Goal: Browse casually

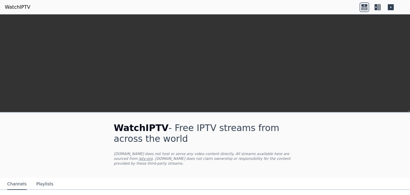
click at [366, 7] on icon at bounding box center [365, 8] width 6 height 3
click at [364, 9] on icon at bounding box center [365, 7] width 10 height 10
click at [379, 4] on icon at bounding box center [379, 7] width 3 height 6
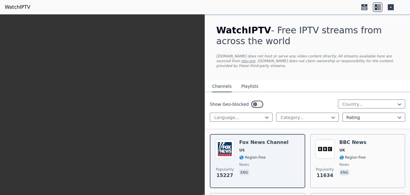
click at [389, 10] on icon at bounding box center [391, 7] width 10 height 10
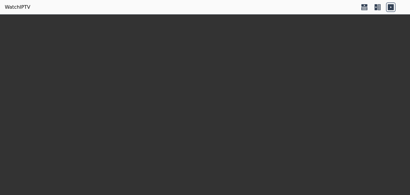
click at [363, 8] on icon at bounding box center [365, 7] width 10 height 10
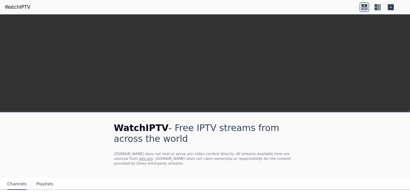
click at [364, 6] on icon at bounding box center [365, 7] width 10 height 10
click at [8, 8] on link "WatchIPTV" at bounding box center [18, 7] width 26 height 7
